Goal: Book appointment/travel/reservation

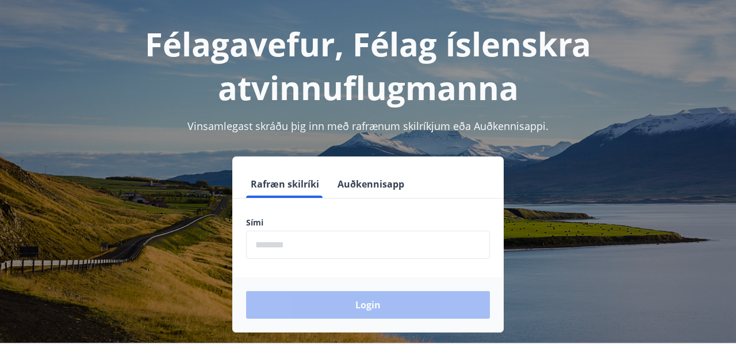
scroll to position [52, 0]
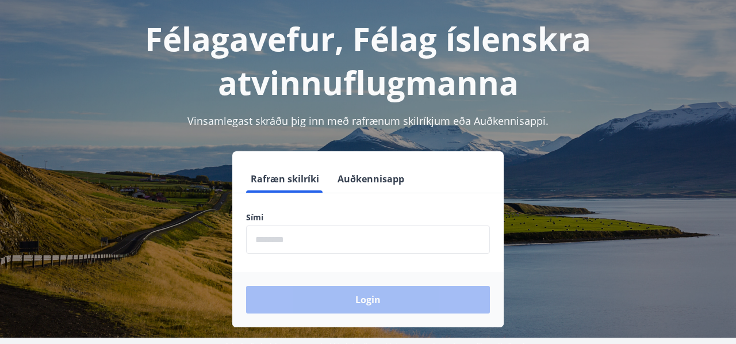
click at [318, 242] on input "phone" at bounding box center [368, 240] width 244 height 28
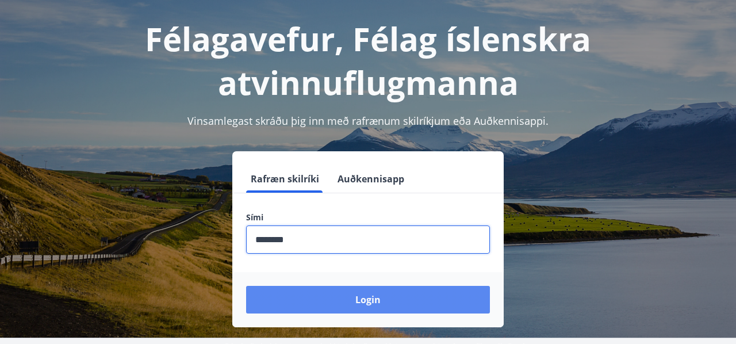
type input "********"
click at [356, 293] on button "Login" at bounding box center [368, 300] width 244 height 28
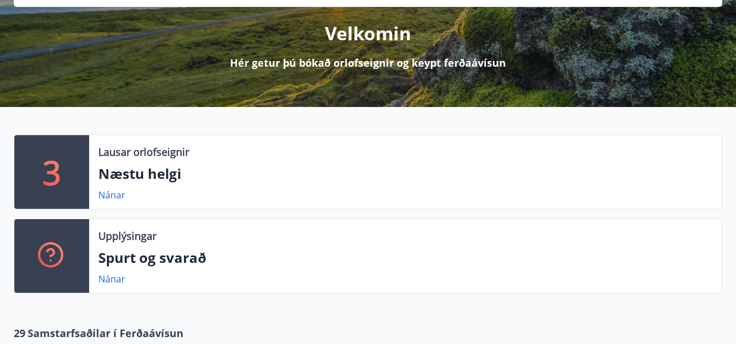
scroll to position [139, 0]
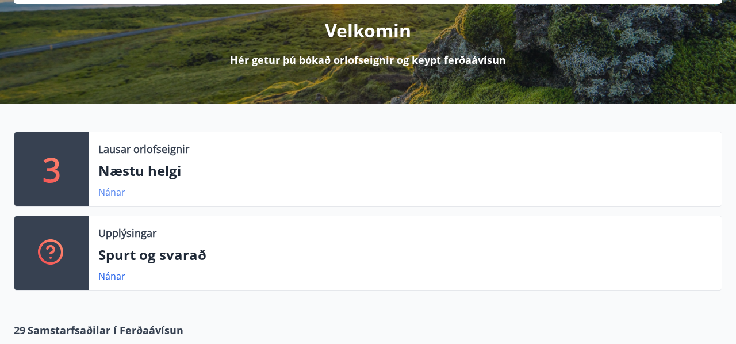
click at [112, 193] on link "Nánar" at bounding box center [111, 192] width 27 height 13
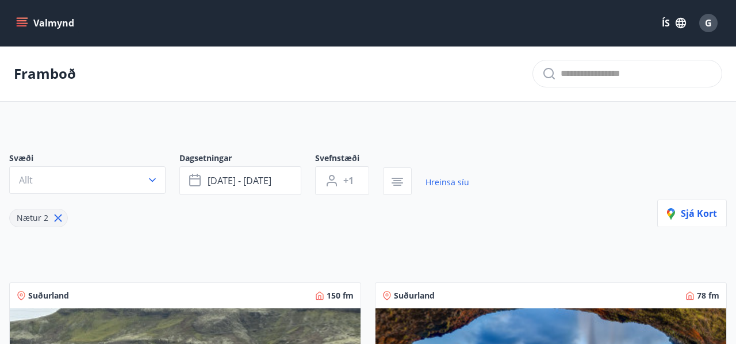
click at [22, 21] on icon "menu" at bounding box center [22, 20] width 10 height 1
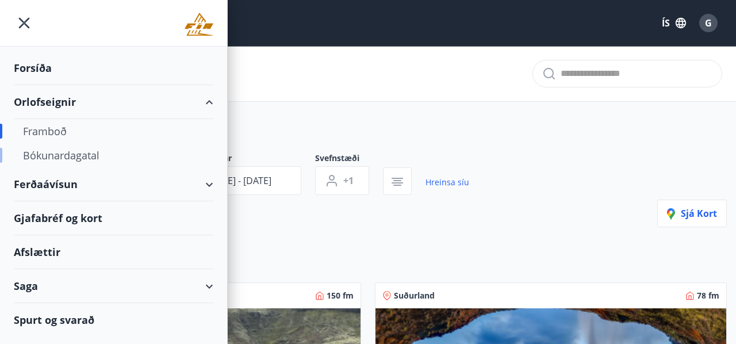
click at [70, 154] on div "Bókunardagatal" at bounding box center [113, 155] width 181 height 24
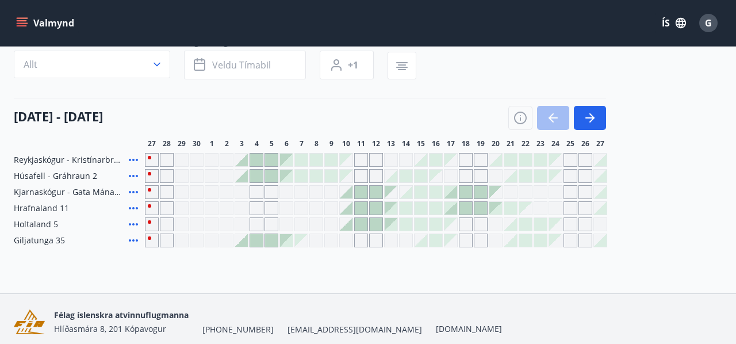
scroll to position [60, 0]
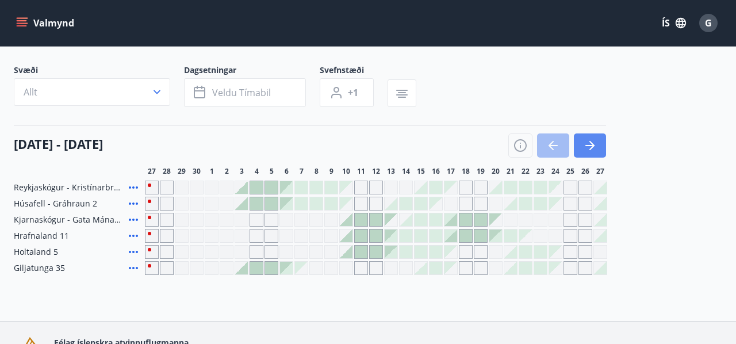
click at [591, 142] on icon "button" at bounding box center [592, 145] width 5 height 9
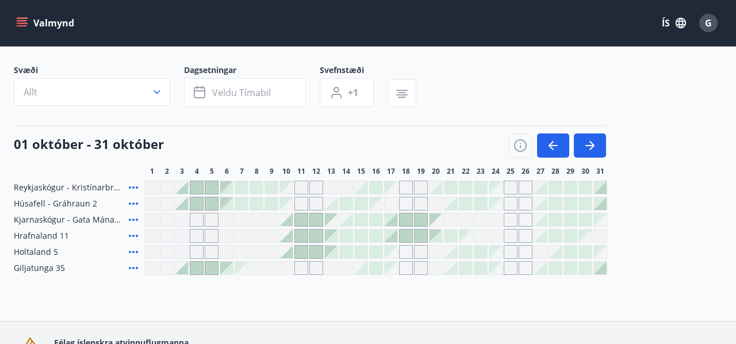
click at [455, 270] on div at bounding box center [451, 268] width 13 height 13
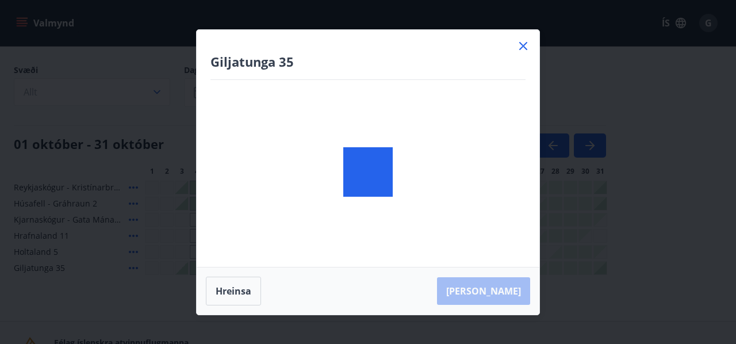
click at [455, 270] on div at bounding box center [368, 172] width 343 height 285
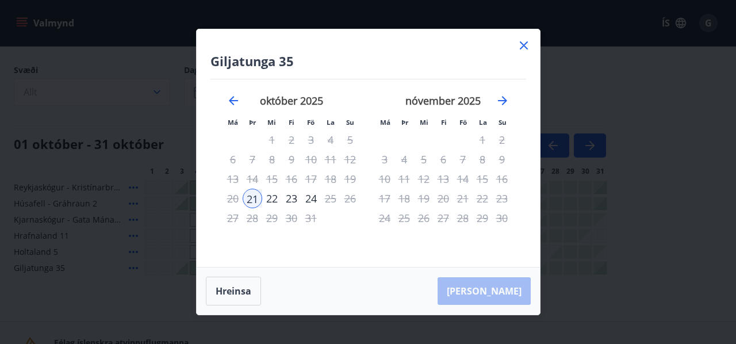
click at [292, 200] on div "23" at bounding box center [292, 199] width 20 height 20
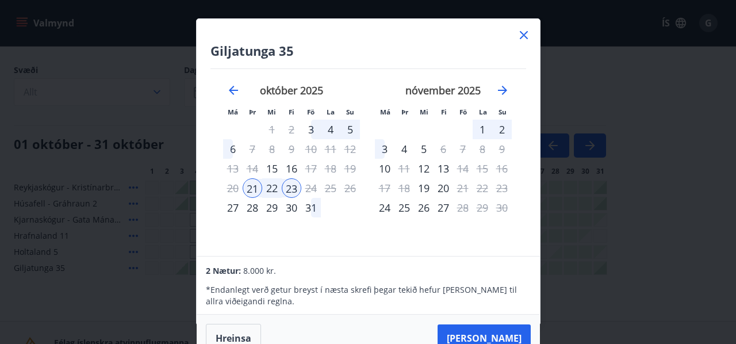
click at [525, 35] on icon at bounding box center [524, 35] width 14 height 14
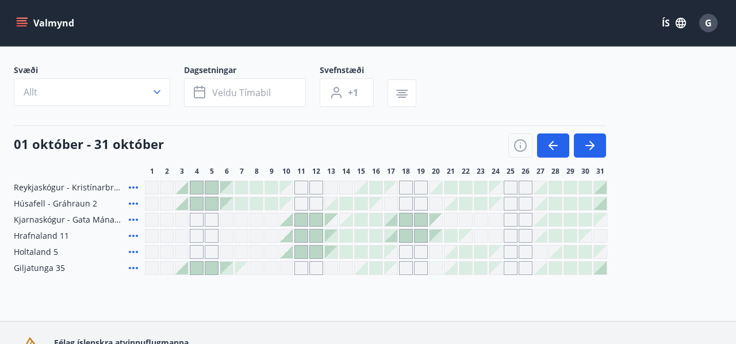
click at [525, 35] on div "Valmynd ÍS G" at bounding box center [368, 23] width 709 height 28
click at [594, 143] on icon "button" at bounding box center [590, 146] width 14 height 14
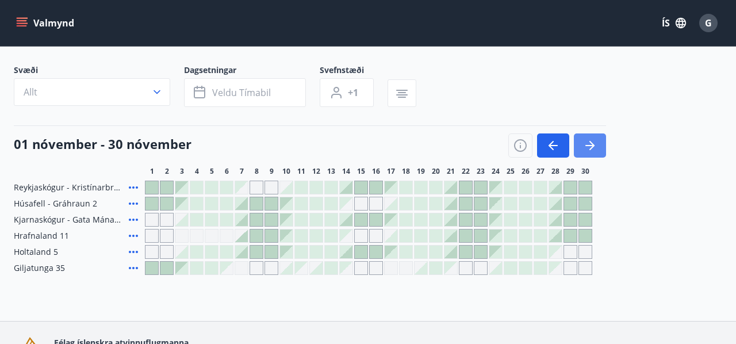
click at [594, 143] on icon "button" at bounding box center [590, 146] width 14 height 14
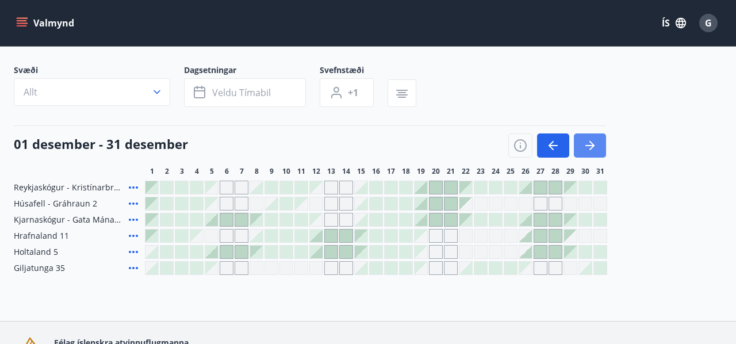
click at [594, 143] on icon "button" at bounding box center [590, 146] width 14 height 14
